Goal: Purchase product/service

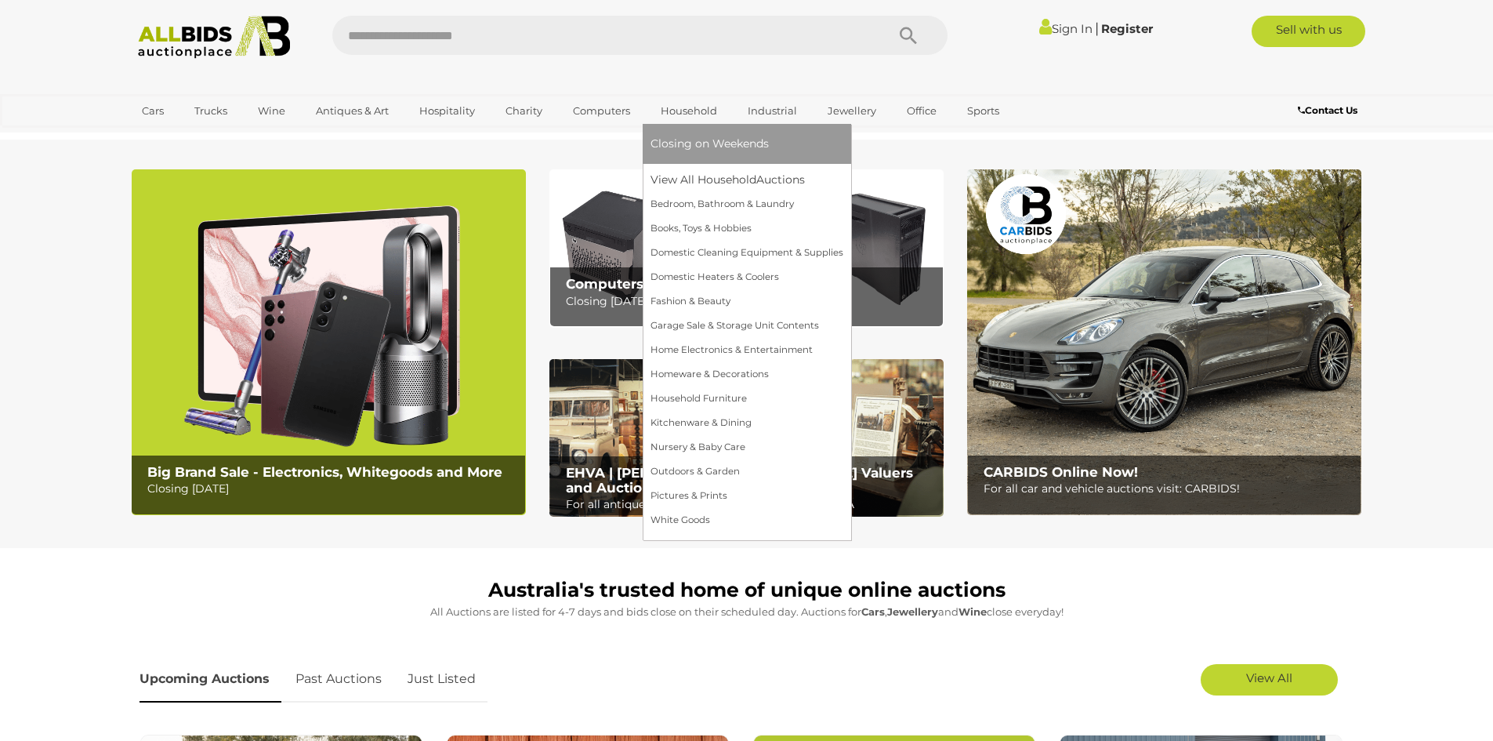
click at [692, 113] on link "Household" at bounding box center [689, 111] width 77 height 26
click at [680, 180] on link "View All Household Auctions" at bounding box center [747, 180] width 193 height 24
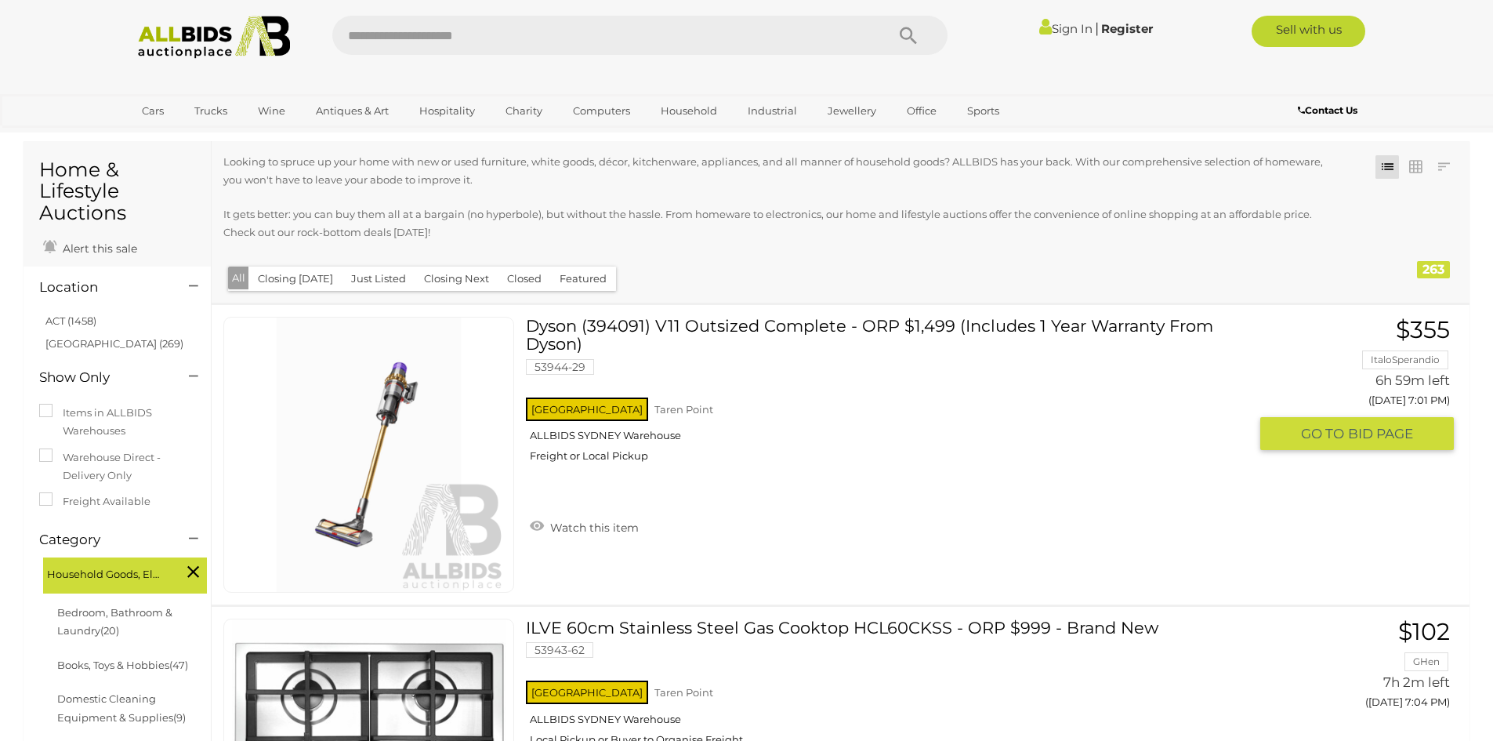
scroll to position [78, 0]
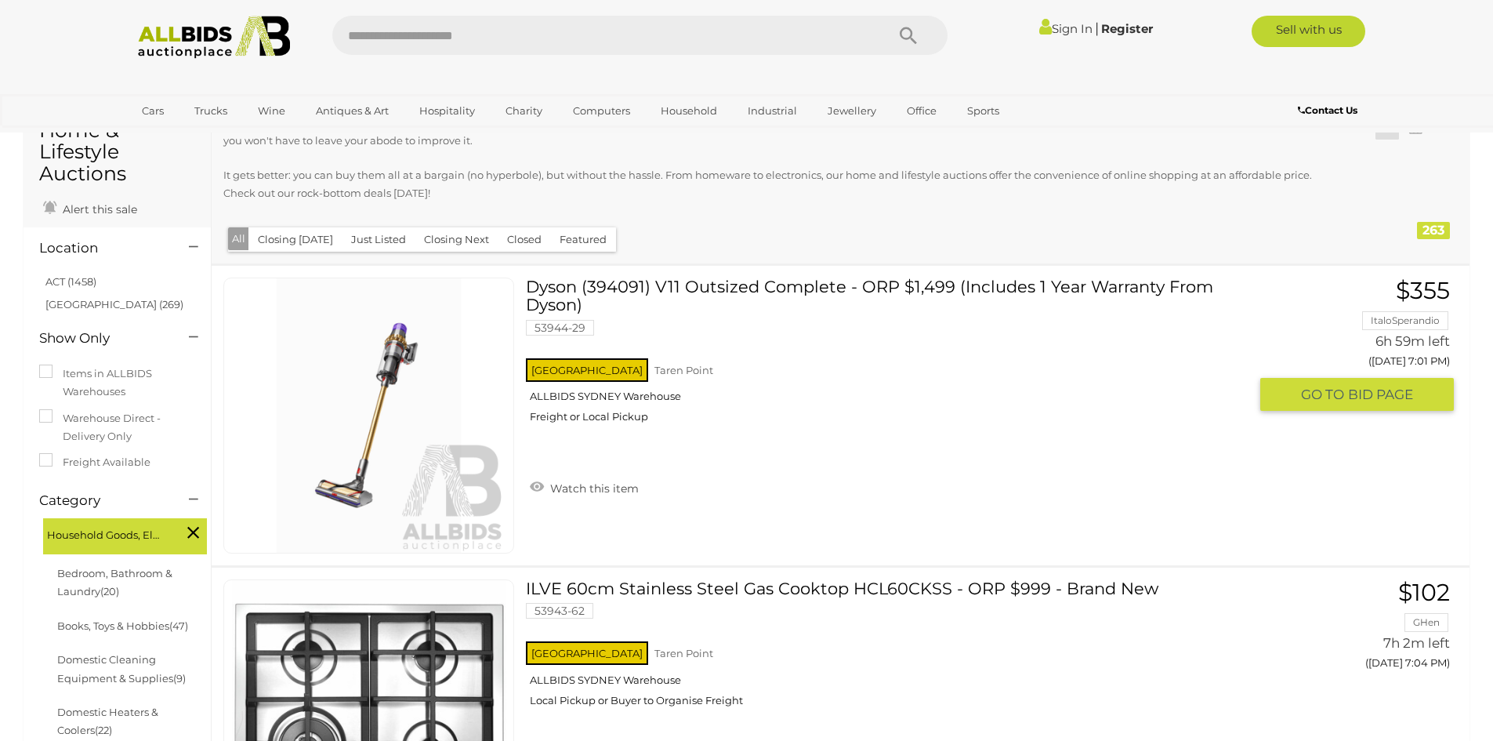
click at [541, 288] on link "Dyson (394091) V11 Outsized Complete - ORP $1,499 (Includes 1 Year Warranty Fro…" at bounding box center [893, 357] width 710 height 158
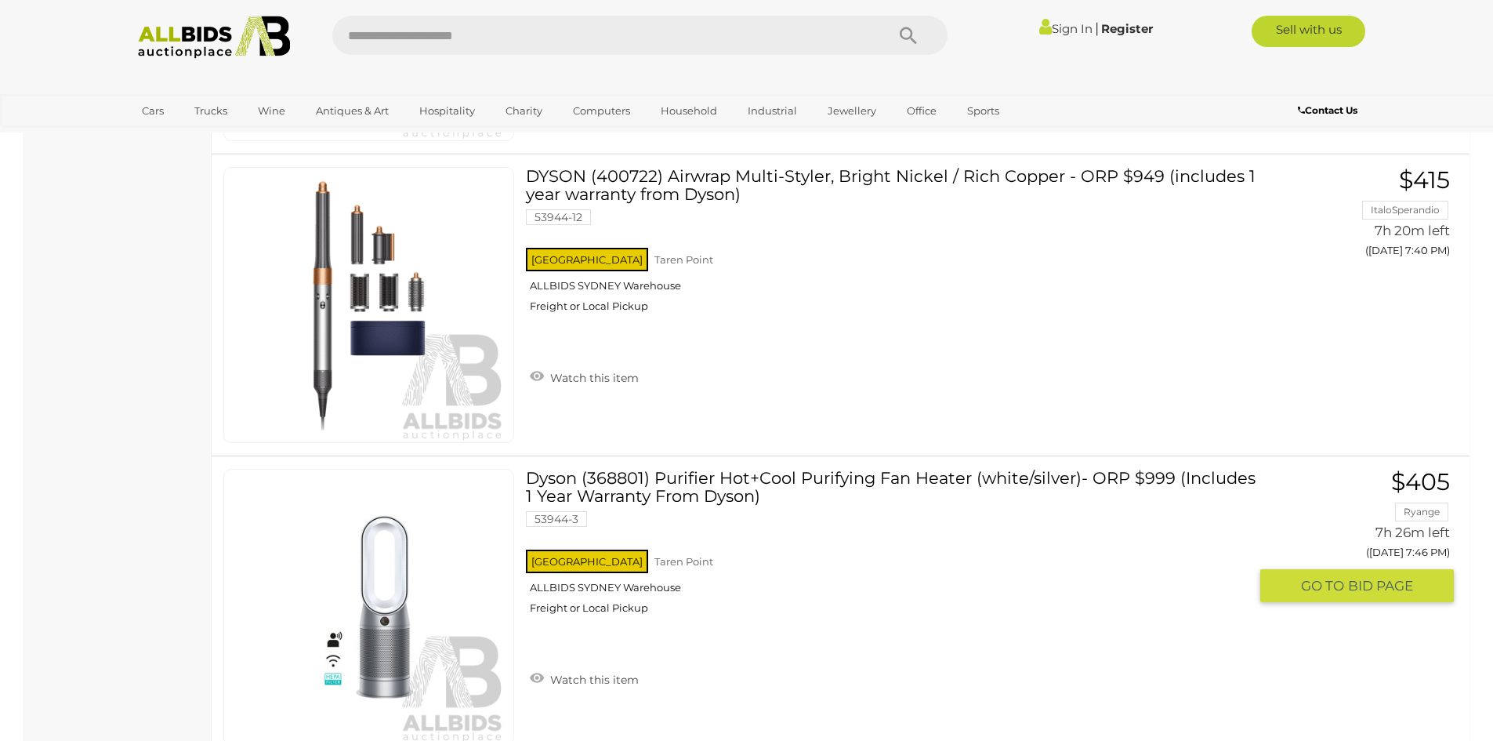
scroll to position [4704, 0]
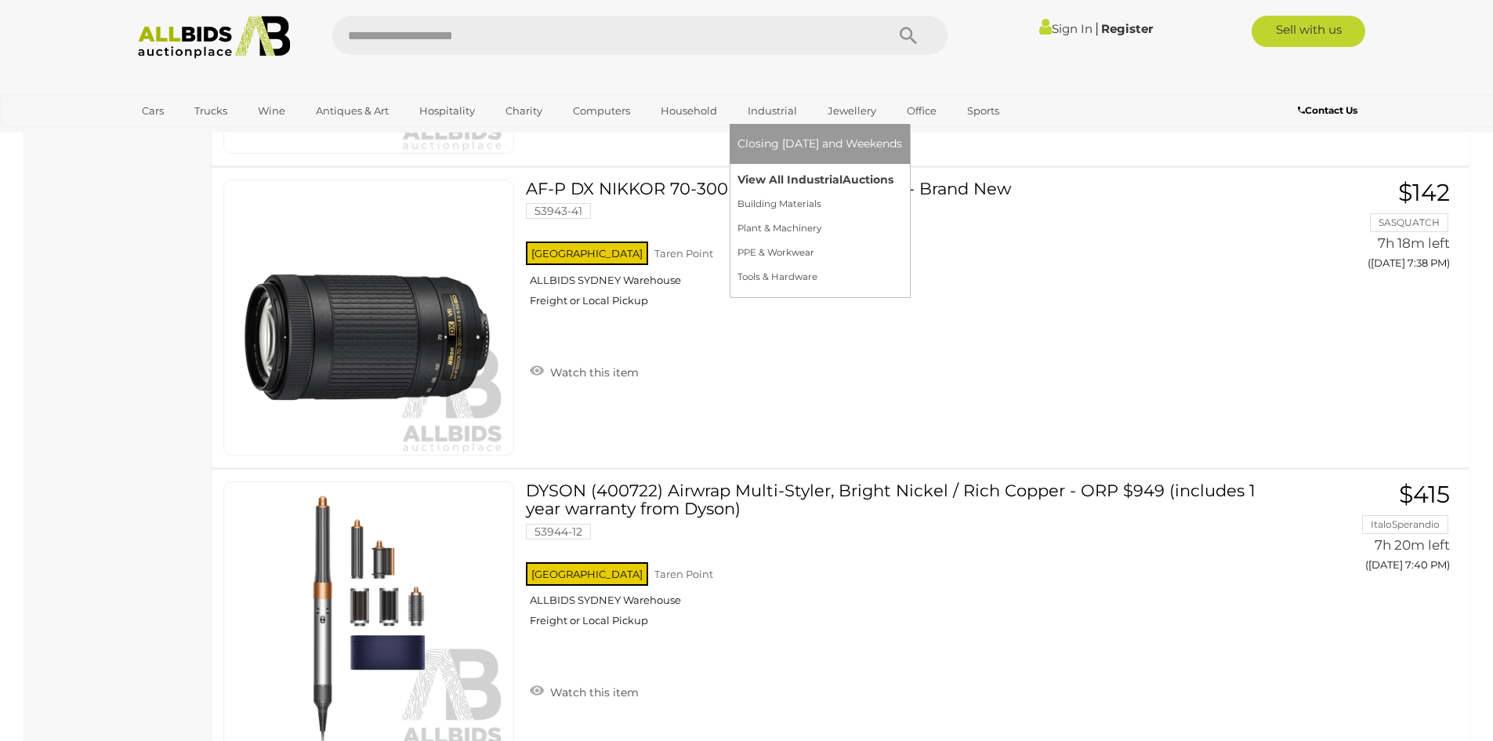
click at [778, 184] on link "View All Industrial Auctions" at bounding box center [820, 180] width 165 height 24
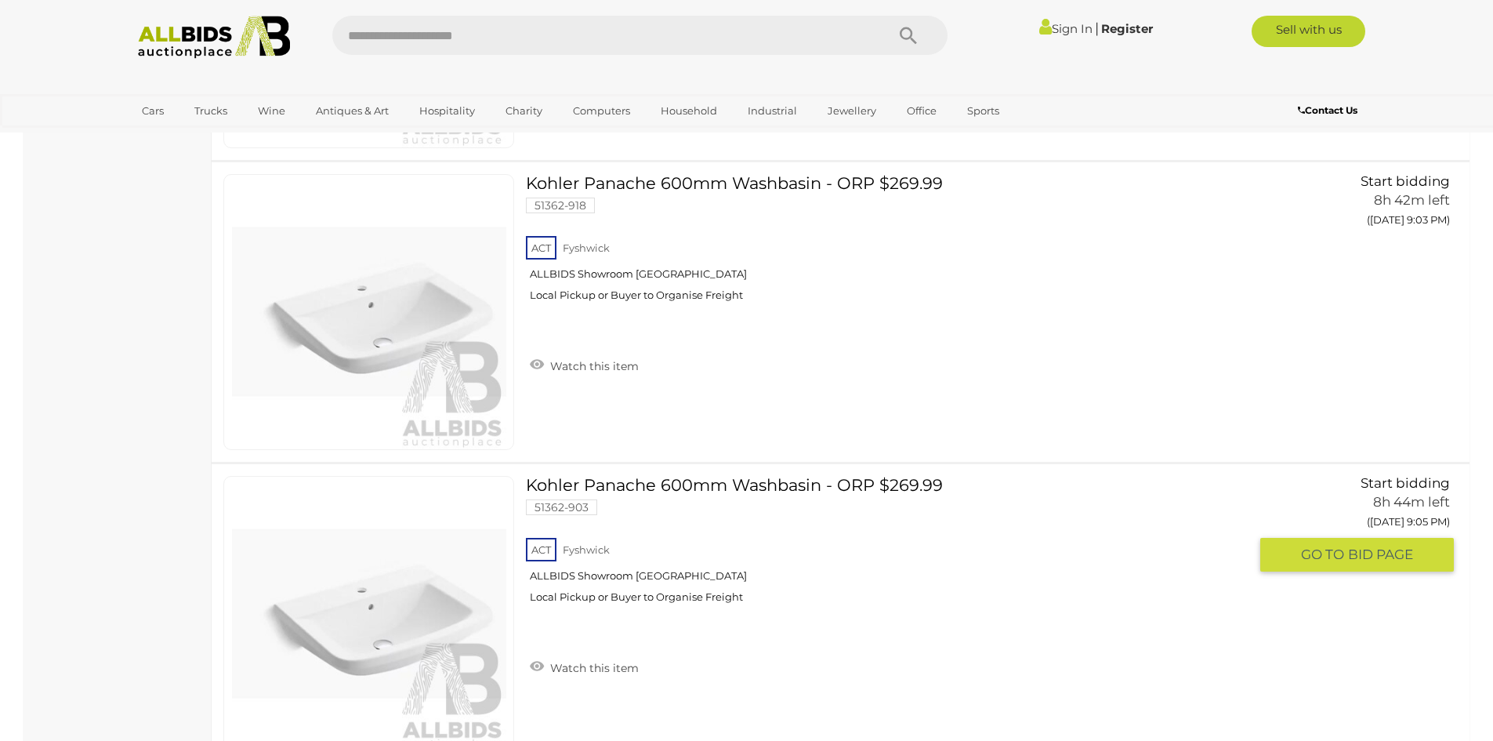
scroll to position [13249, 0]
